Goal: Task Accomplishment & Management: Use online tool/utility

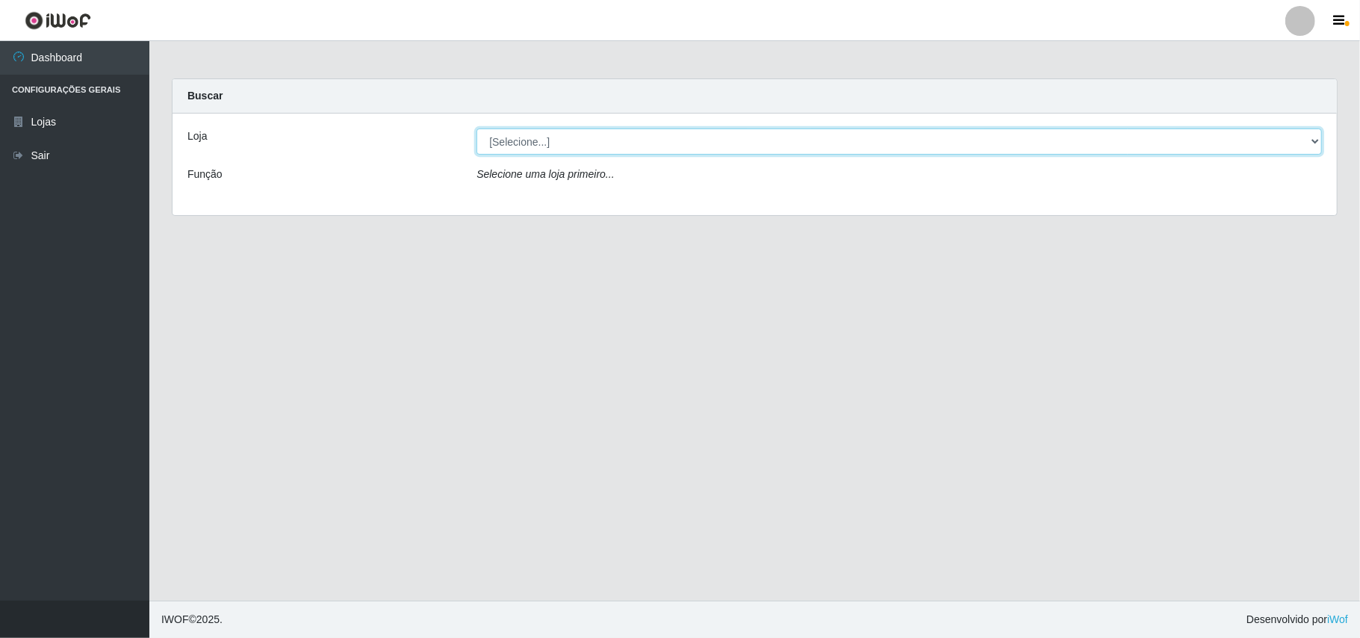
click at [1314, 147] on select "[Selecione...] Bemais Supermercados - B11 Manaíra" at bounding box center [898, 141] width 845 height 26
select select "409"
click at [476, 128] on select "[Selecione...] Bemais Supermercados - B11 Manaíra" at bounding box center [898, 141] width 845 height 26
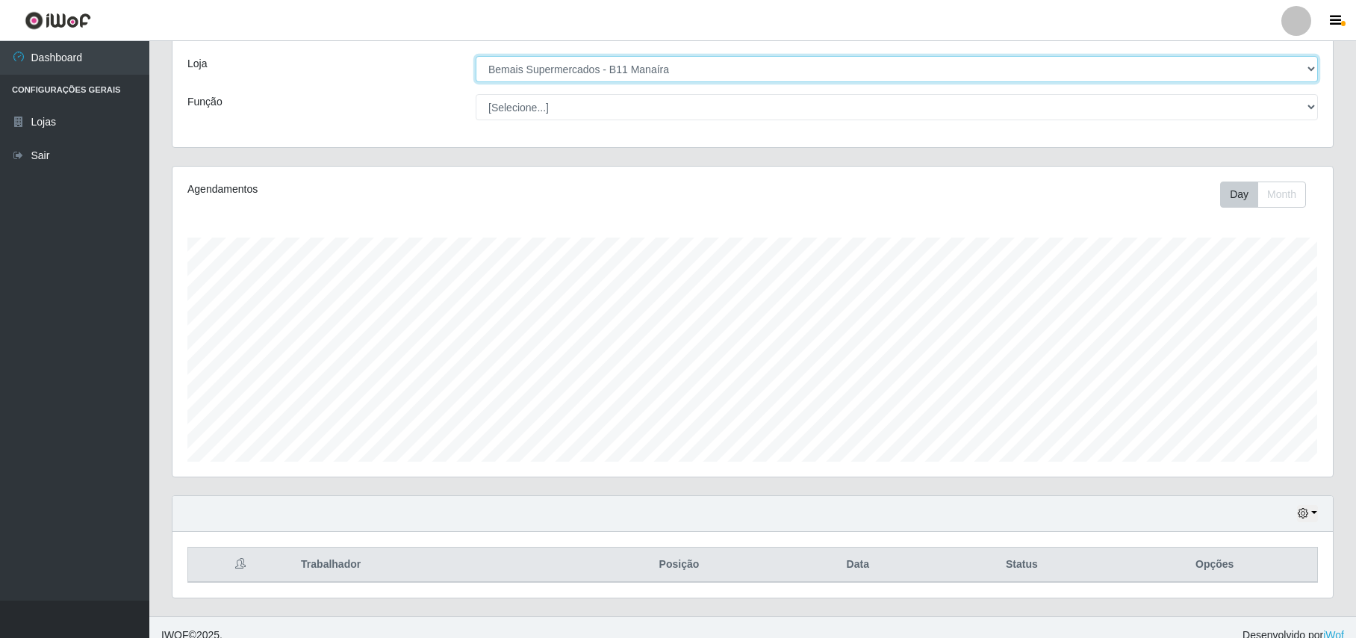
scroll to position [311, 1160]
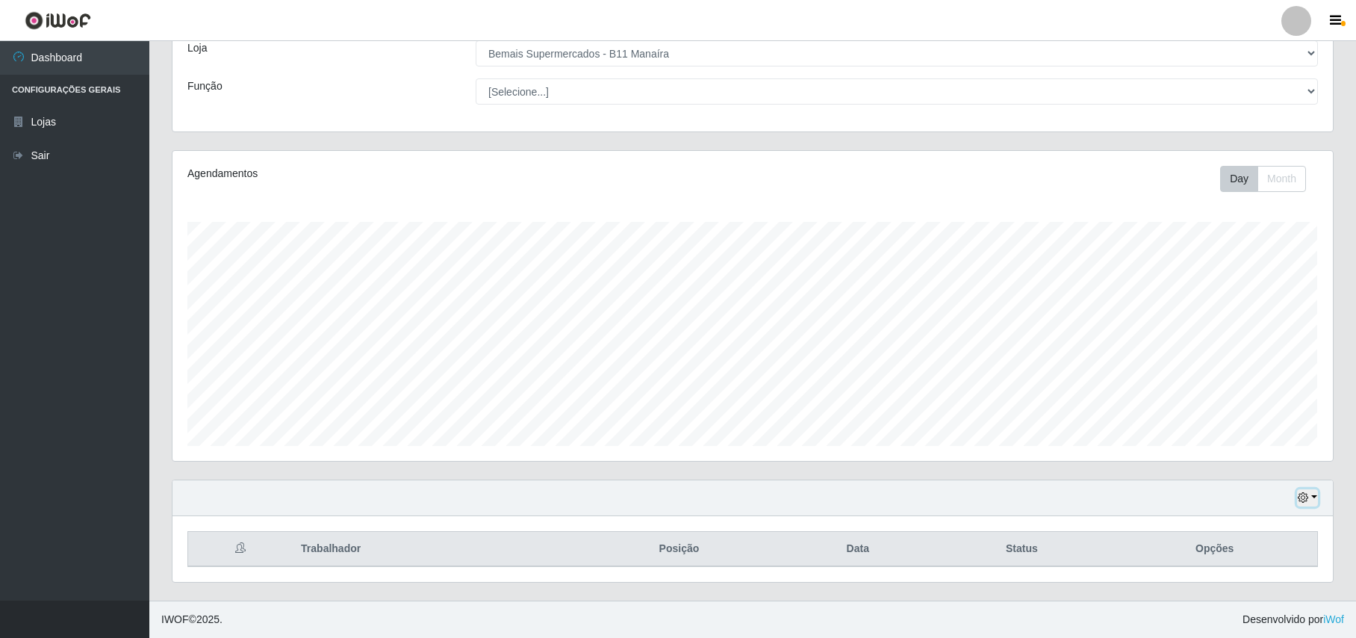
click at [1313, 491] on button "button" at bounding box center [1307, 497] width 21 height 17
click at [1268, 377] on button "1 dia" at bounding box center [1259, 377] width 118 height 31
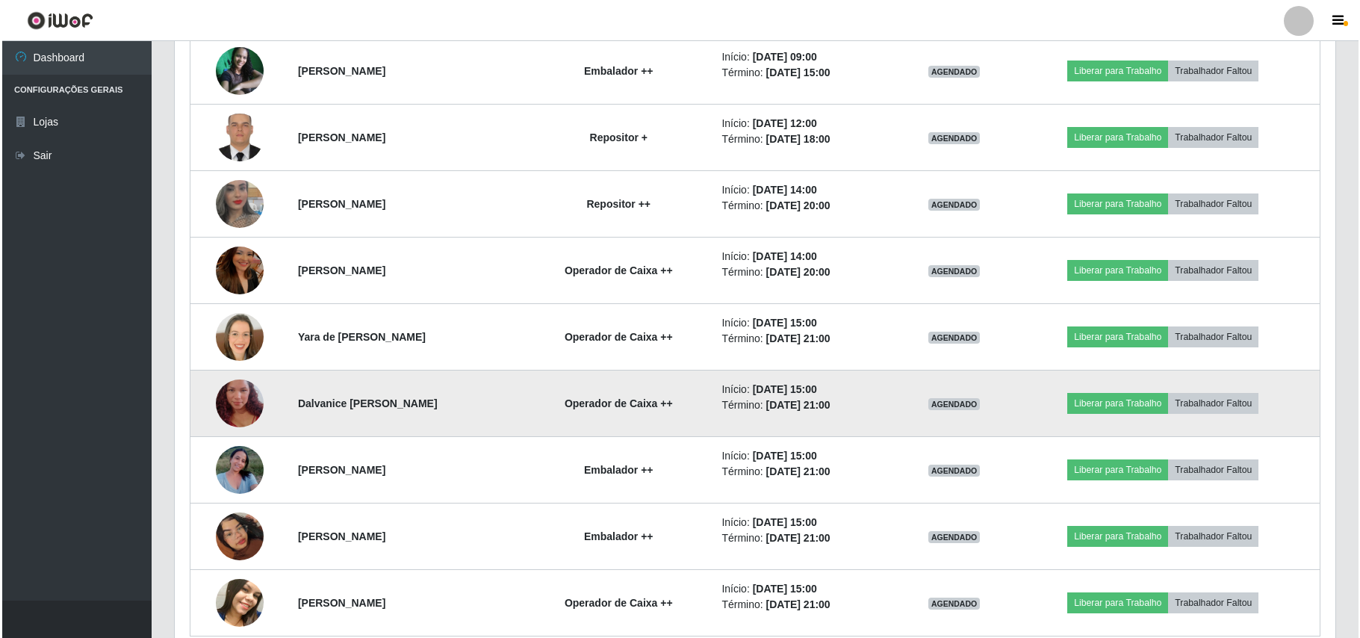
scroll to position [957, 0]
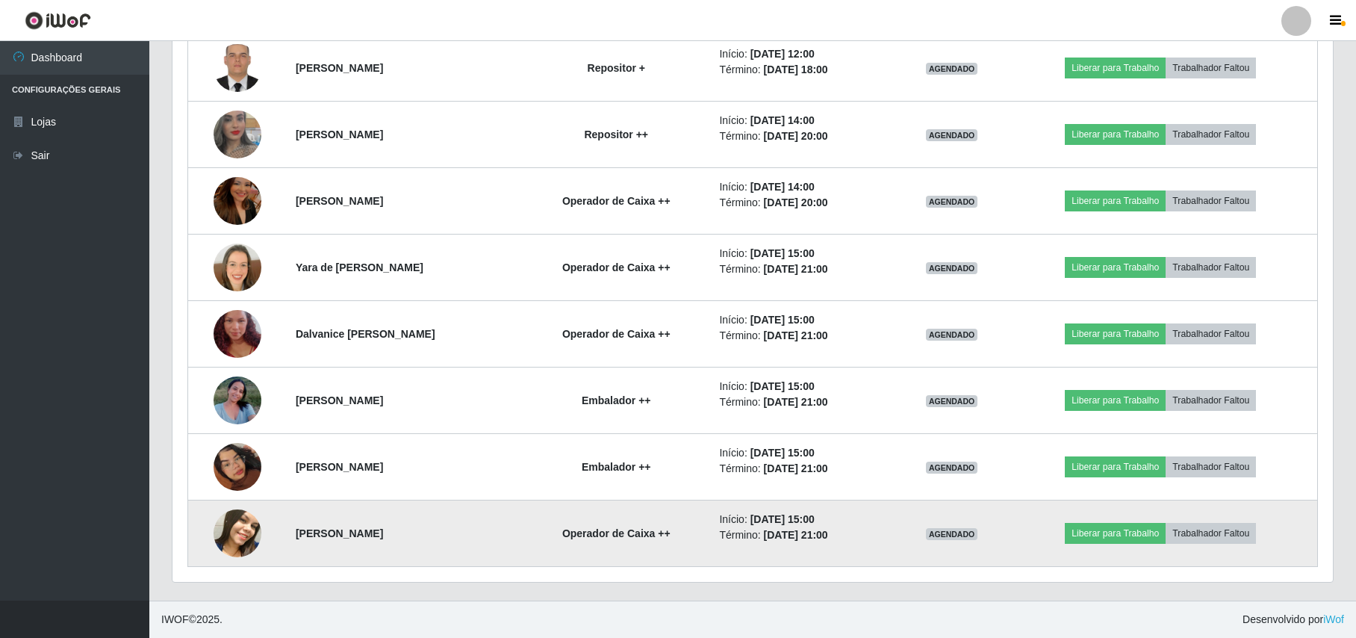
click at [243, 524] on img at bounding box center [238, 533] width 48 height 60
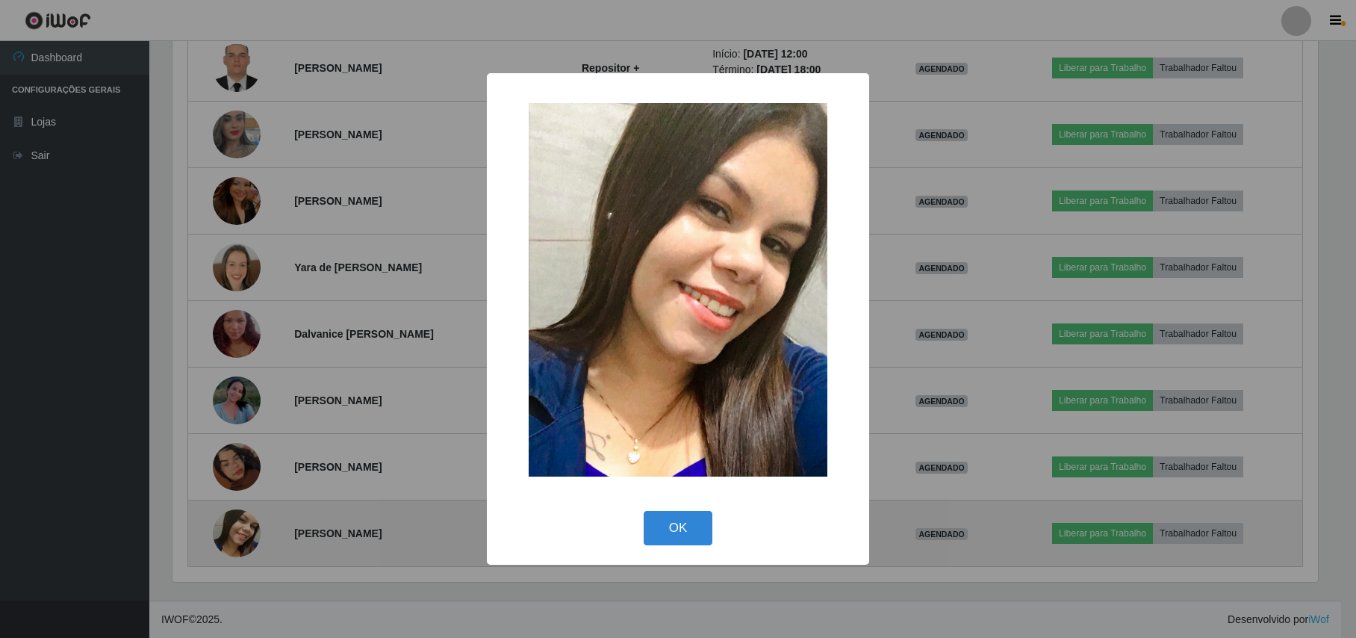
scroll to position [311, 1149]
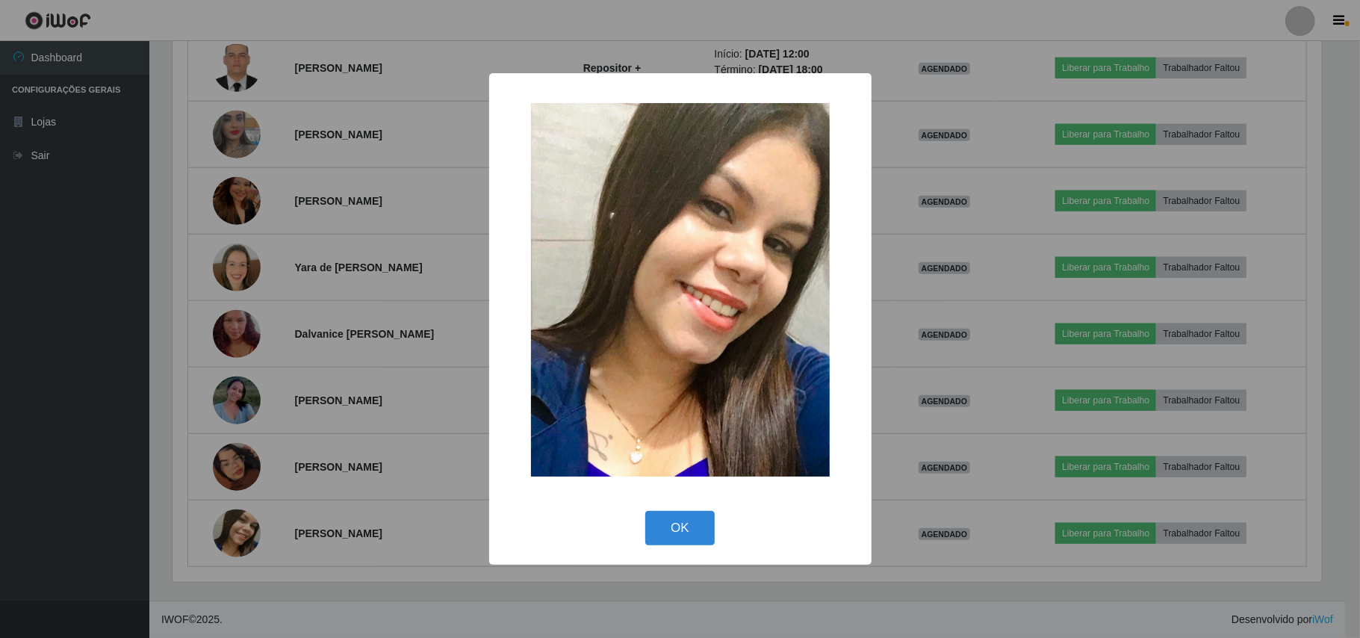
click at [171, 482] on div "× OK Cancel" at bounding box center [680, 319] width 1360 height 638
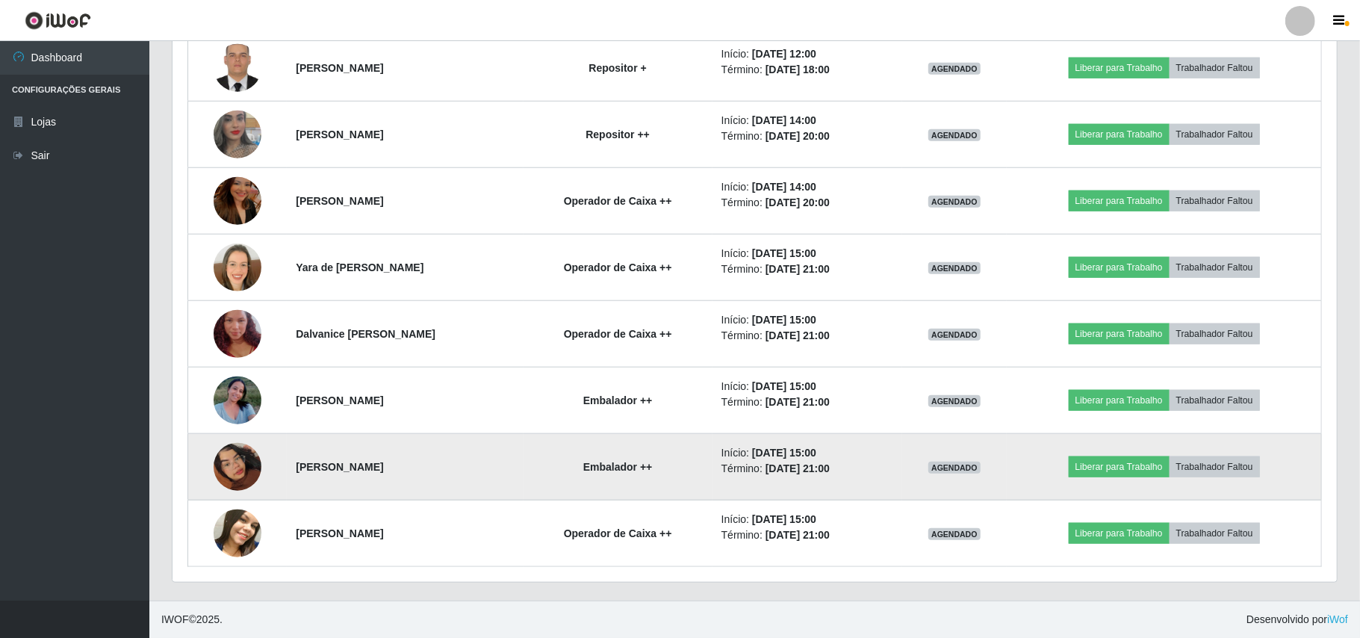
scroll to position [311, 1160]
click at [236, 464] on img at bounding box center [238, 466] width 48 height 85
